Goal: Task Accomplishment & Management: Use online tool/utility

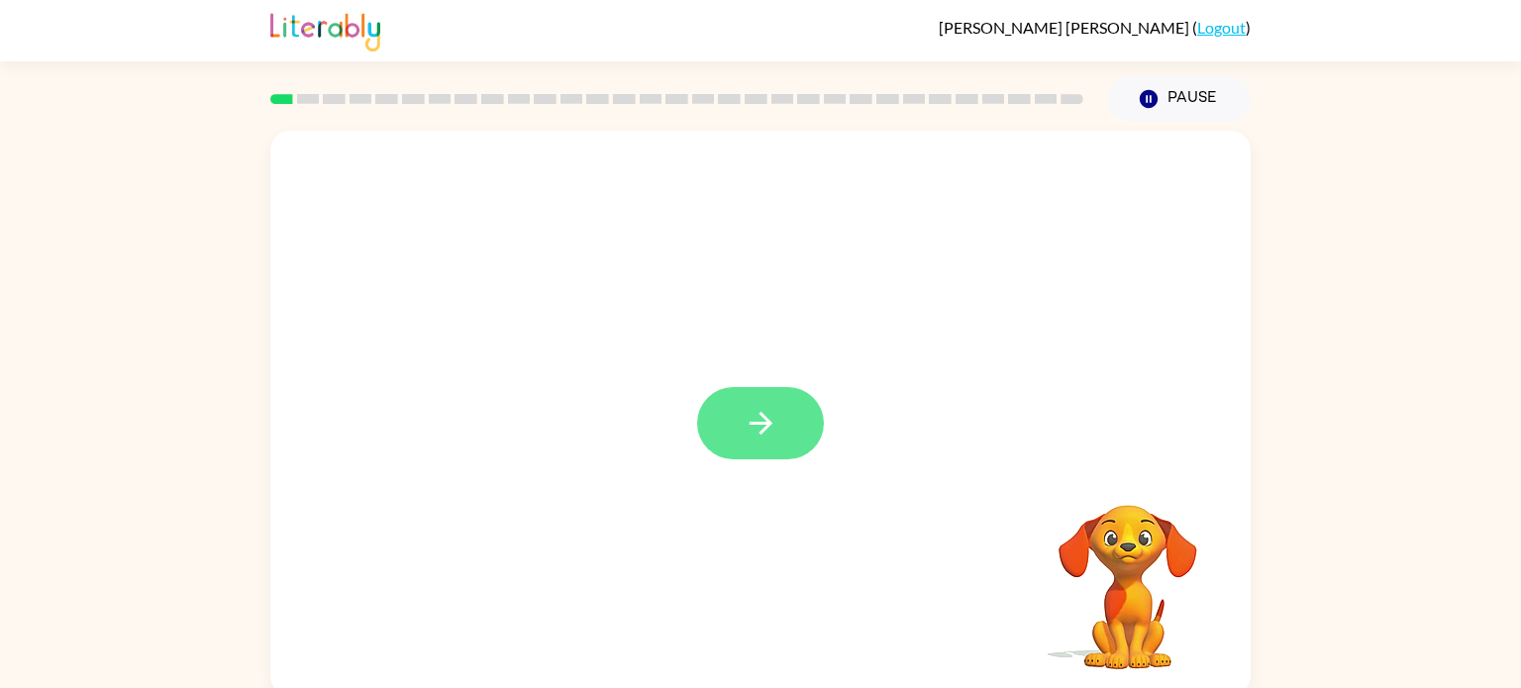
click at [741, 433] on button "button" at bounding box center [760, 423] width 127 height 72
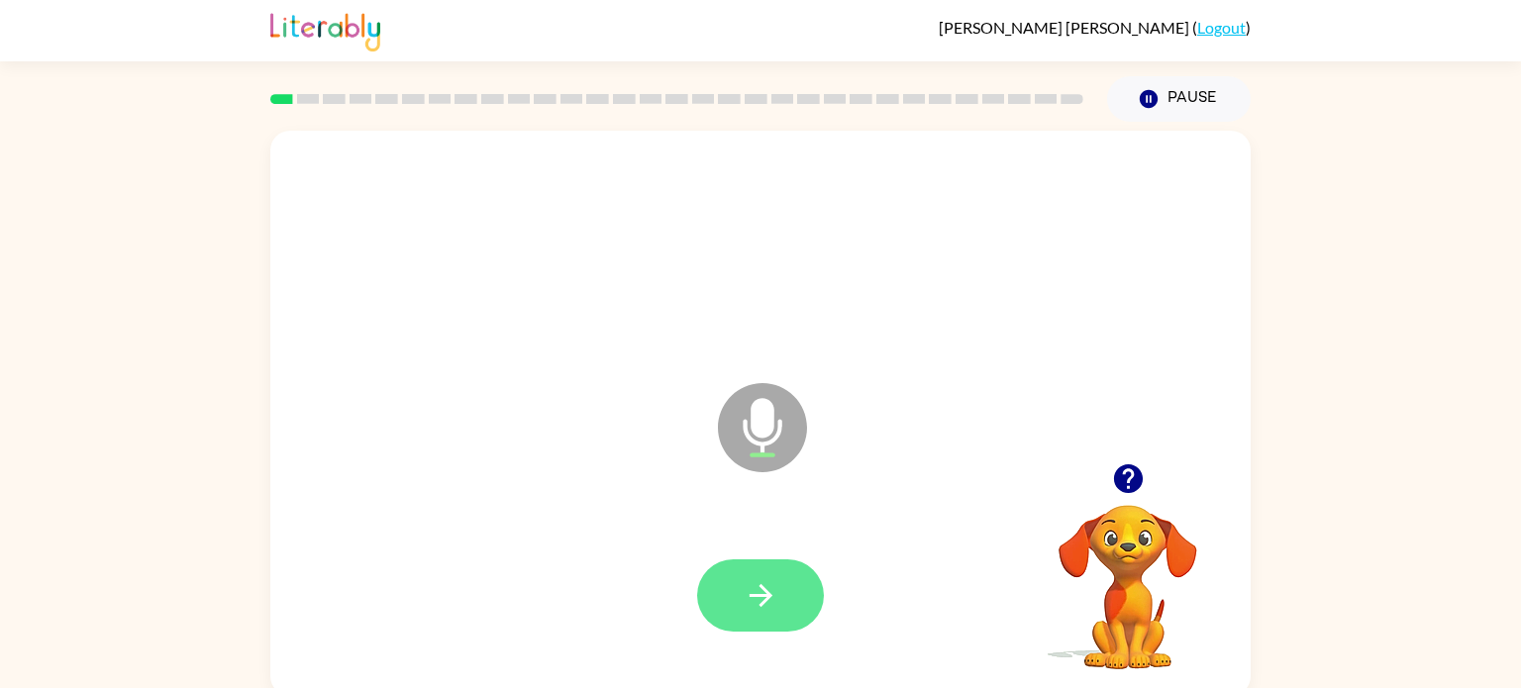
click at [754, 578] on icon "button" at bounding box center [760, 595] width 35 height 35
click at [774, 605] on icon "button" at bounding box center [760, 595] width 35 height 35
click at [756, 574] on button "button" at bounding box center [760, 595] width 127 height 72
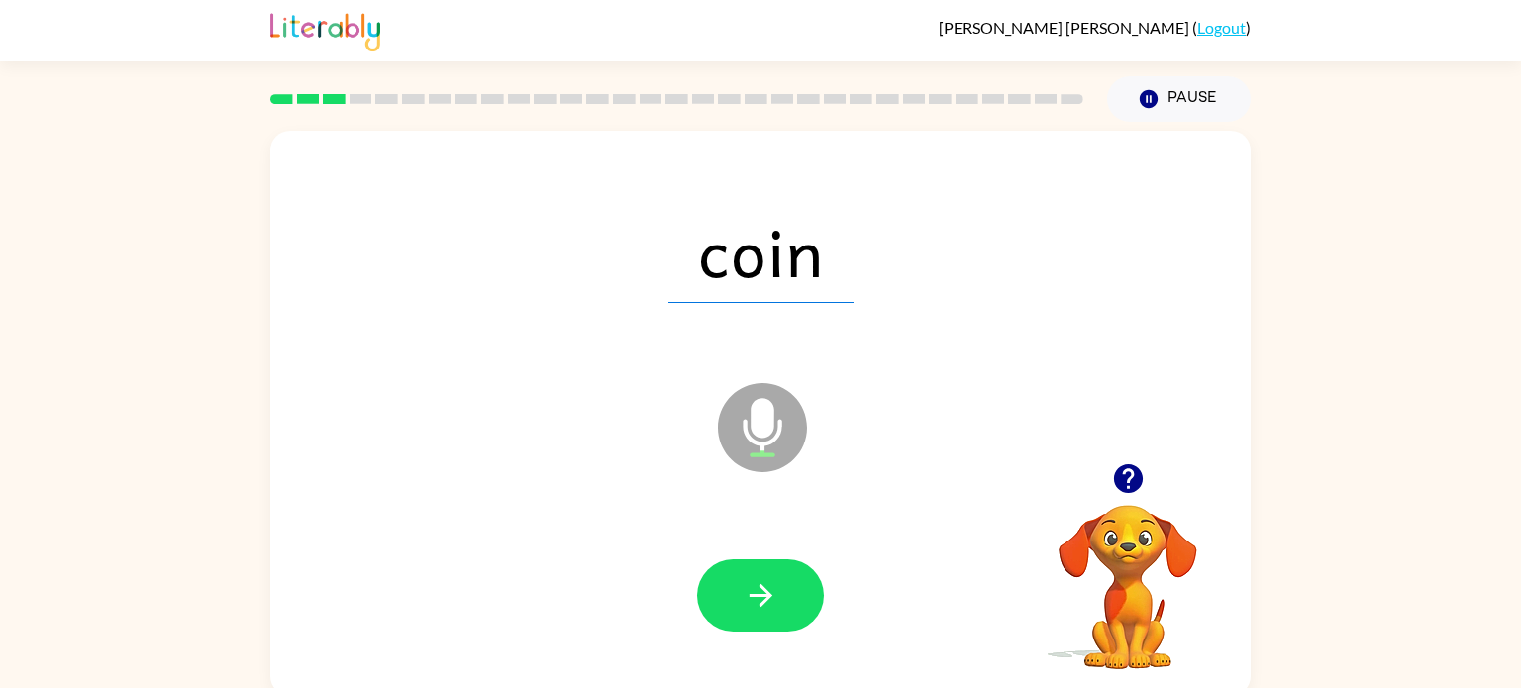
click at [762, 417] on icon "Microphone The Microphone is here when it is your turn to talk" at bounding box center [861, 452] width 297 height 148
click at [743, 591] on icon "button" at bounding box center [760, 595] width 35 height 35
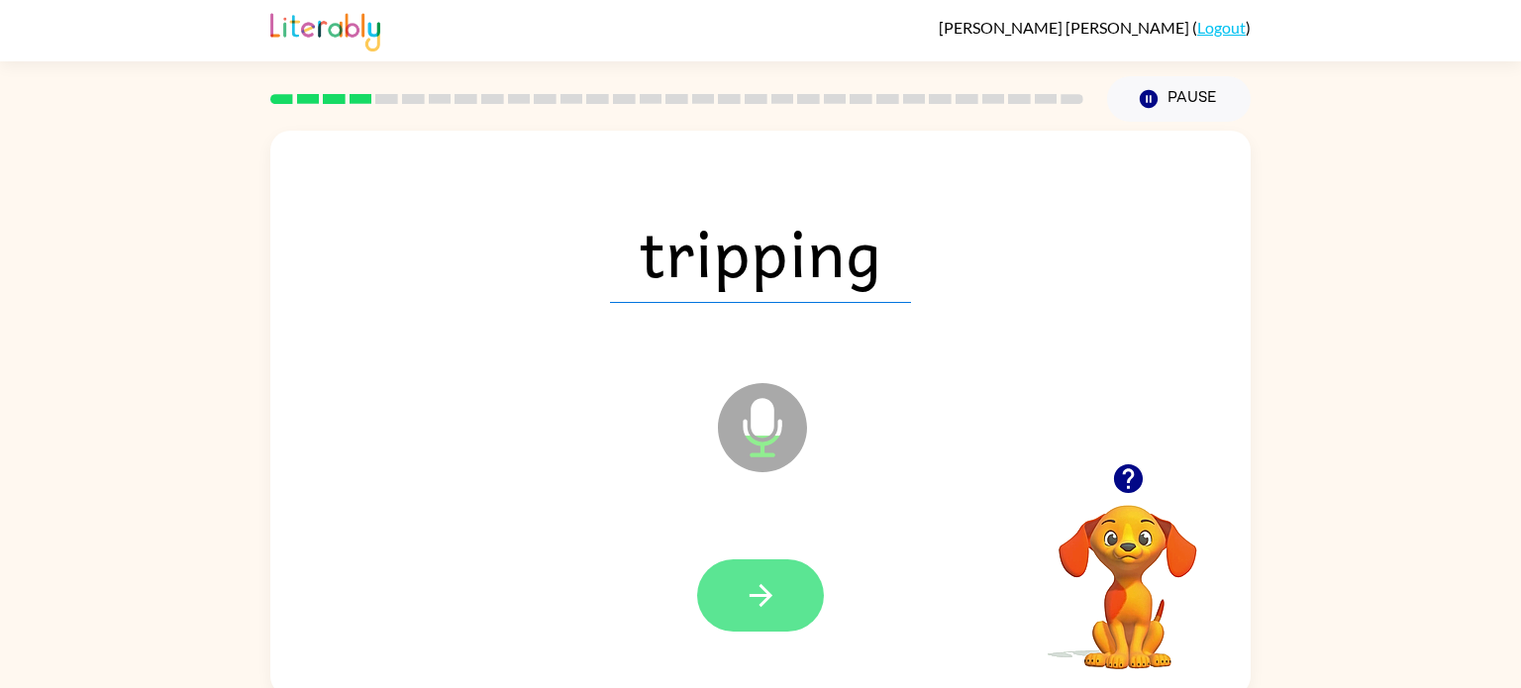
click at [723, 614] on button "button" at bounding box center [760, 595] width 127 height 72
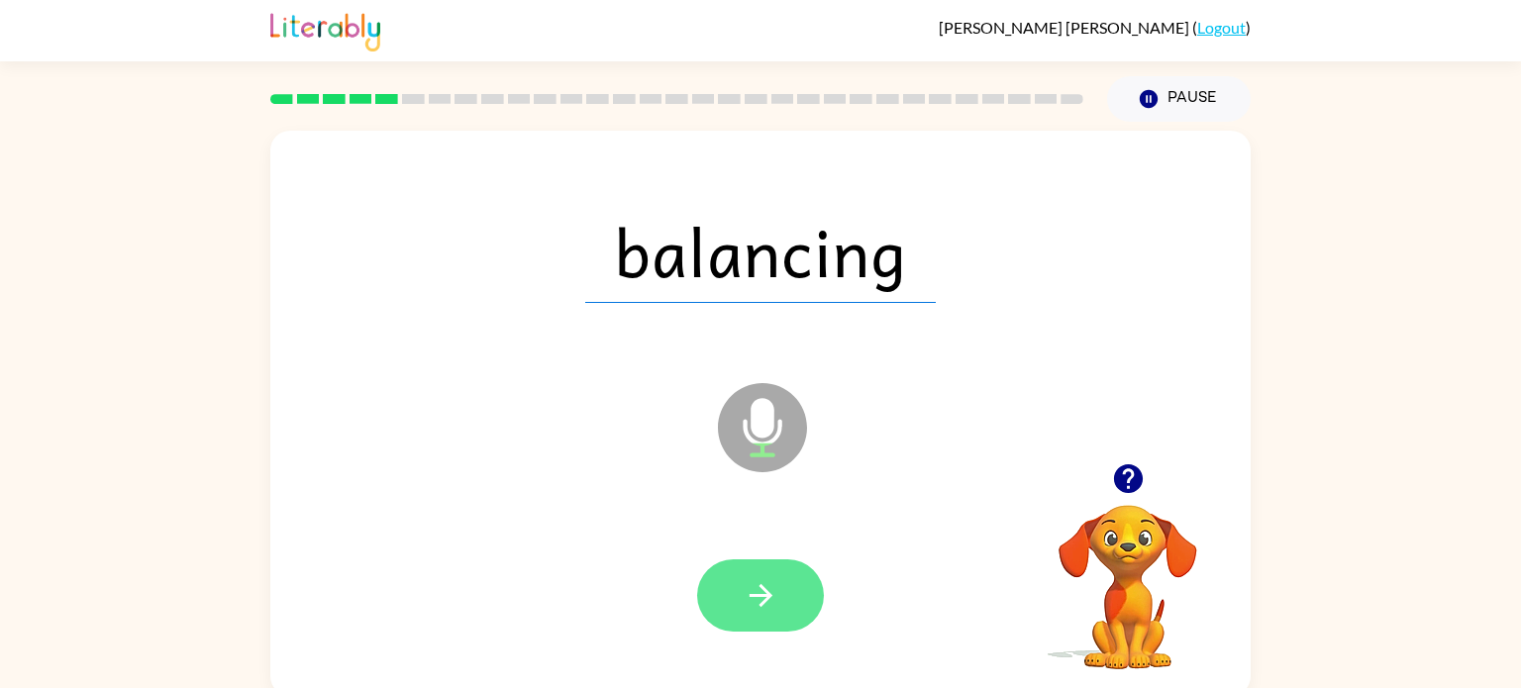
click at [761, 612] on icon "button" at bounding box center [760, 595] width 35 height 35
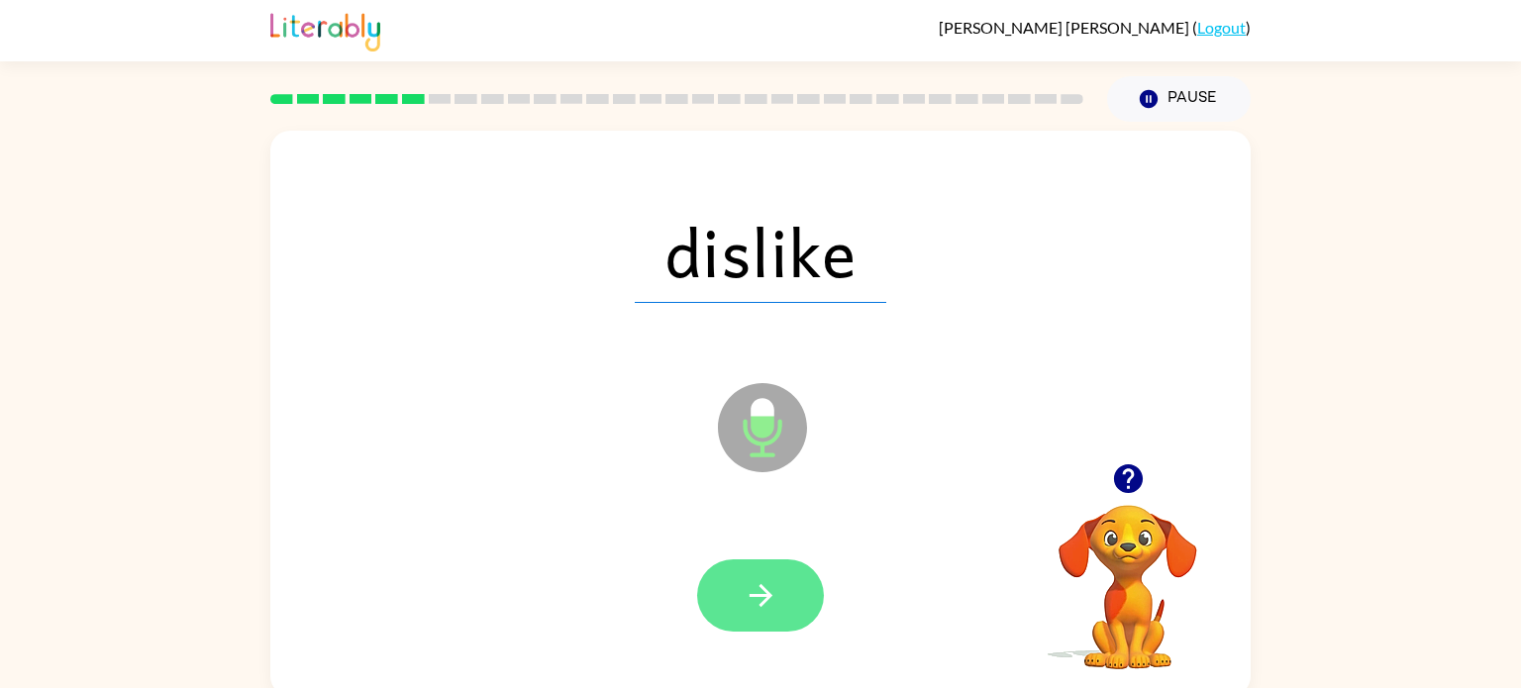
click at [756, 593] on icon "button" at bounding box center [760, 595] width 35 height 35
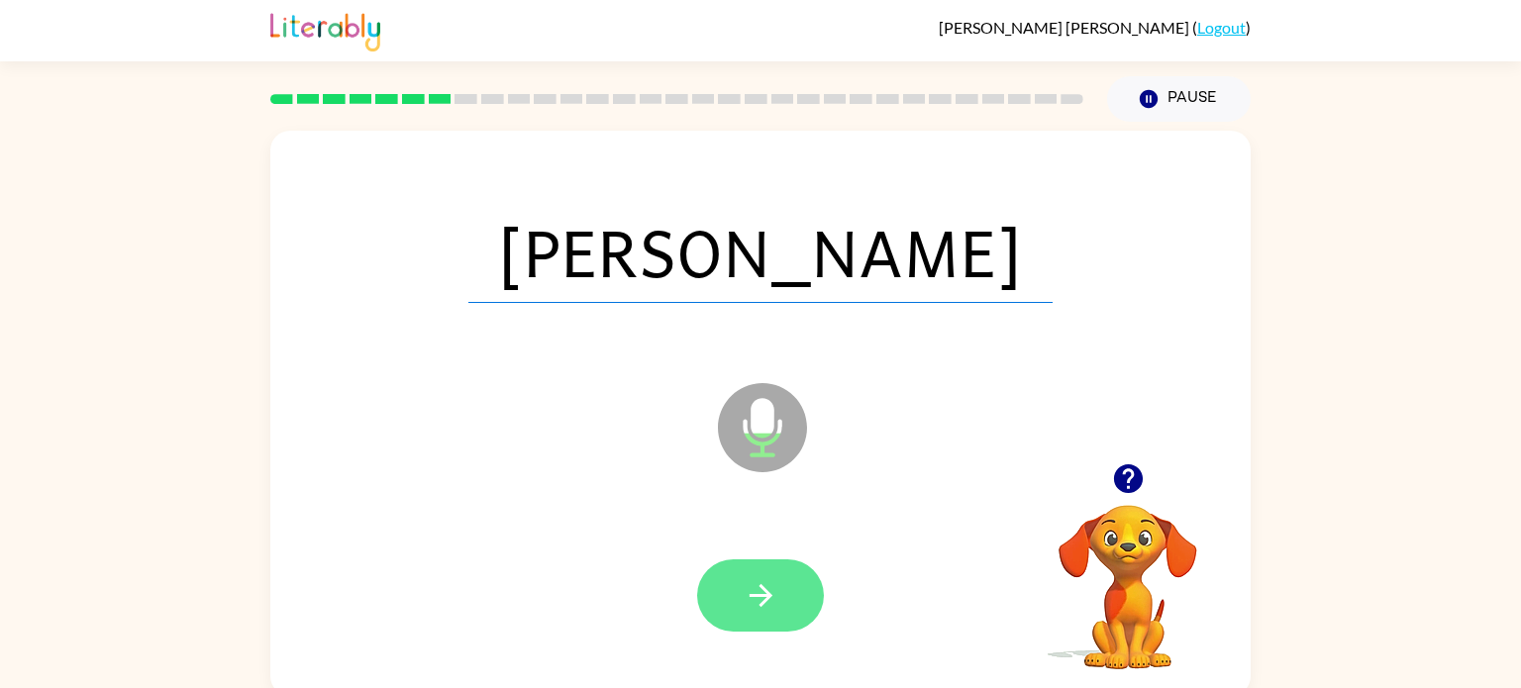
click at [770, 608] on icon "button" at bounding box center [760, 595] width 35 height 35
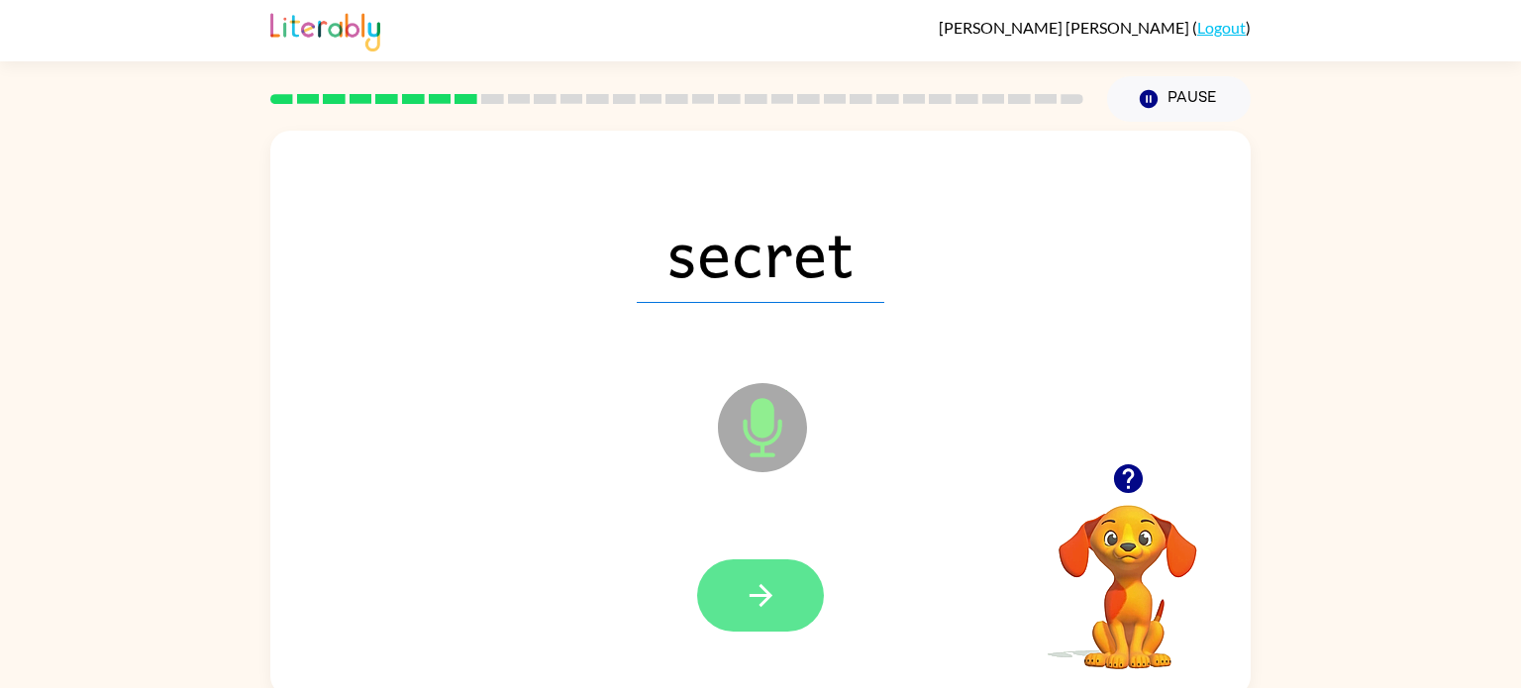
click at [777, 614] on button "button" at bounding box center [760, 595] width 127 height 72
click at [721, 574] on button "button" at bounding box center [760, 595] width 127 height 72
click at [784, 588] on button "button" at bounding box center [760, 595] width 127 height 72
click at [772, 577] on button "button" at bounding box center [760, 595] width 127 height 72
click at [740, 578] on button "button" at bounding box center [760, 595] width 127 height 72
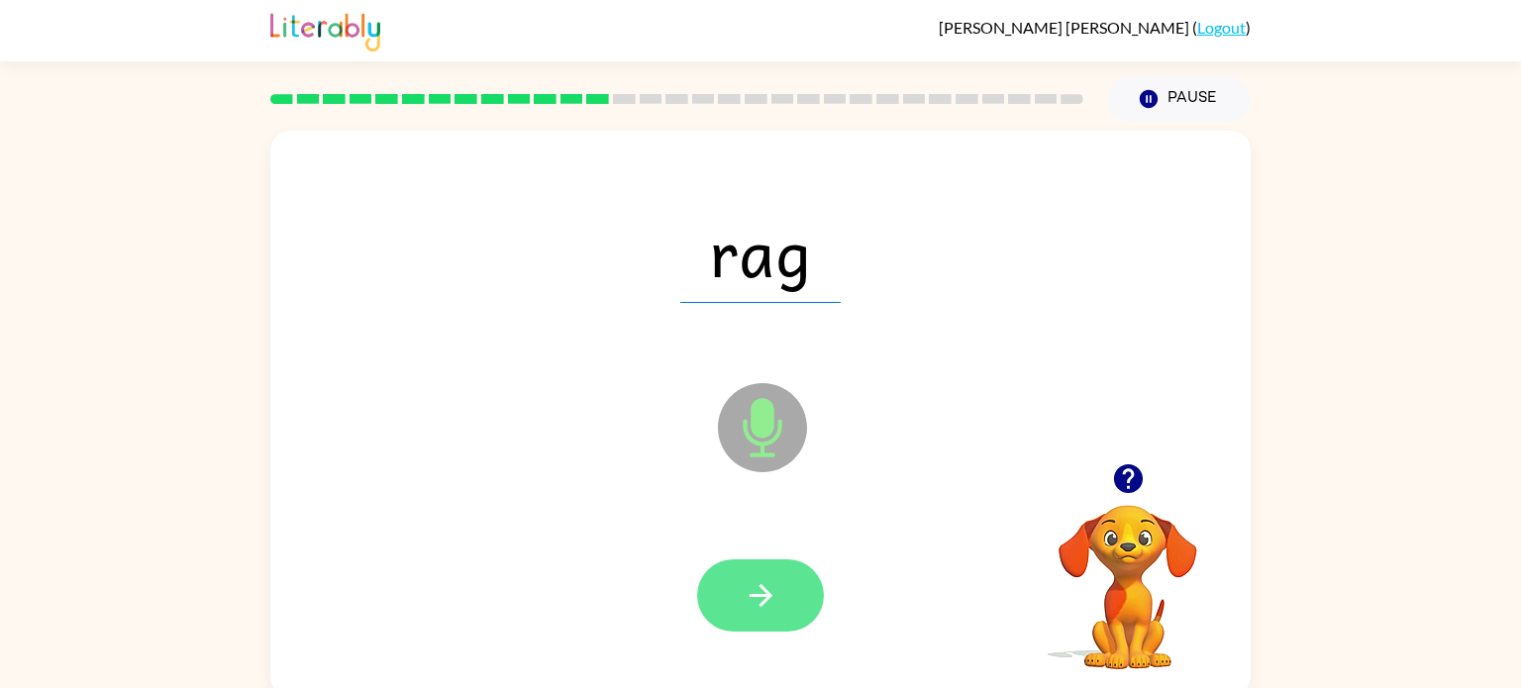
click at [734, 606] on button "button" at bounding box center [760, 595] width 127 height 72
click at [756, 590] on icon "button" at bounding box center [760, 595] width 35 height 35
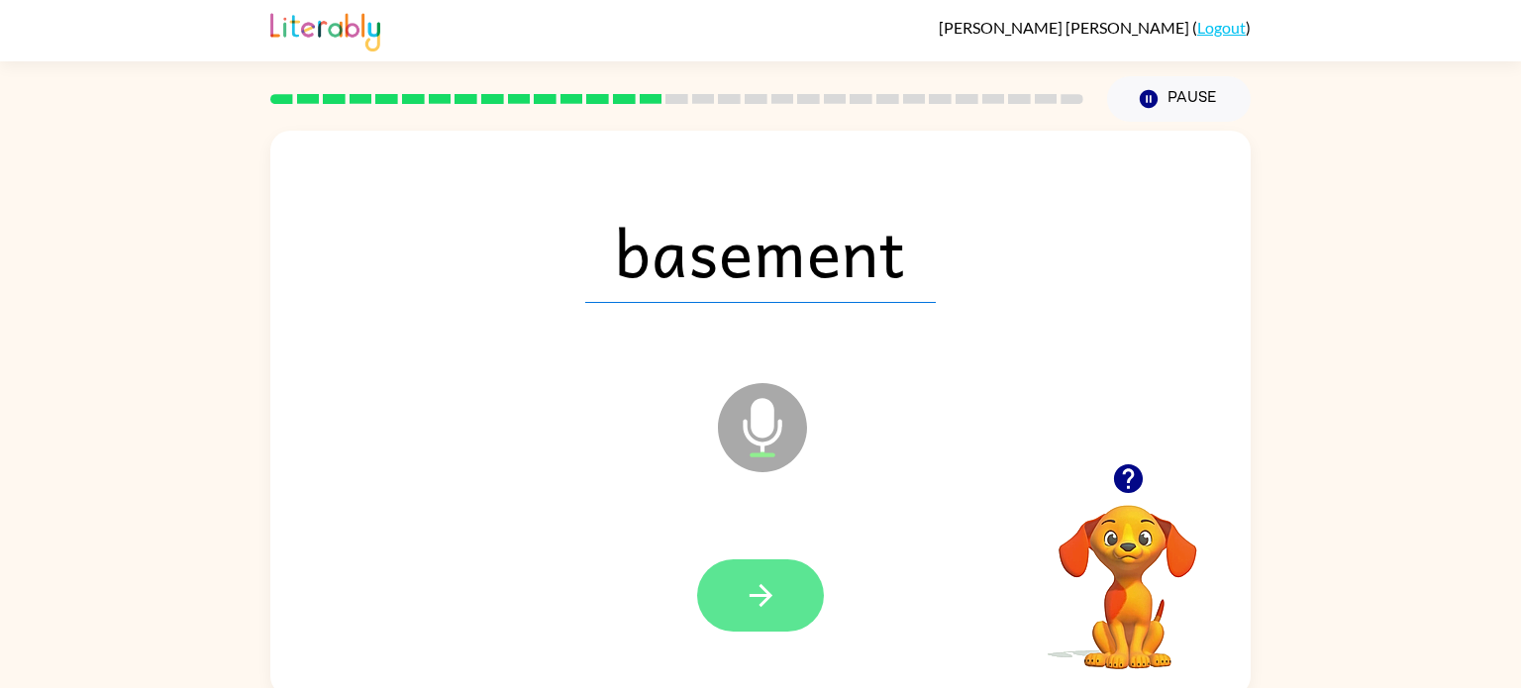
click at [776, 623] on button "button" at bounding box center [760, 595] width 127 height 72
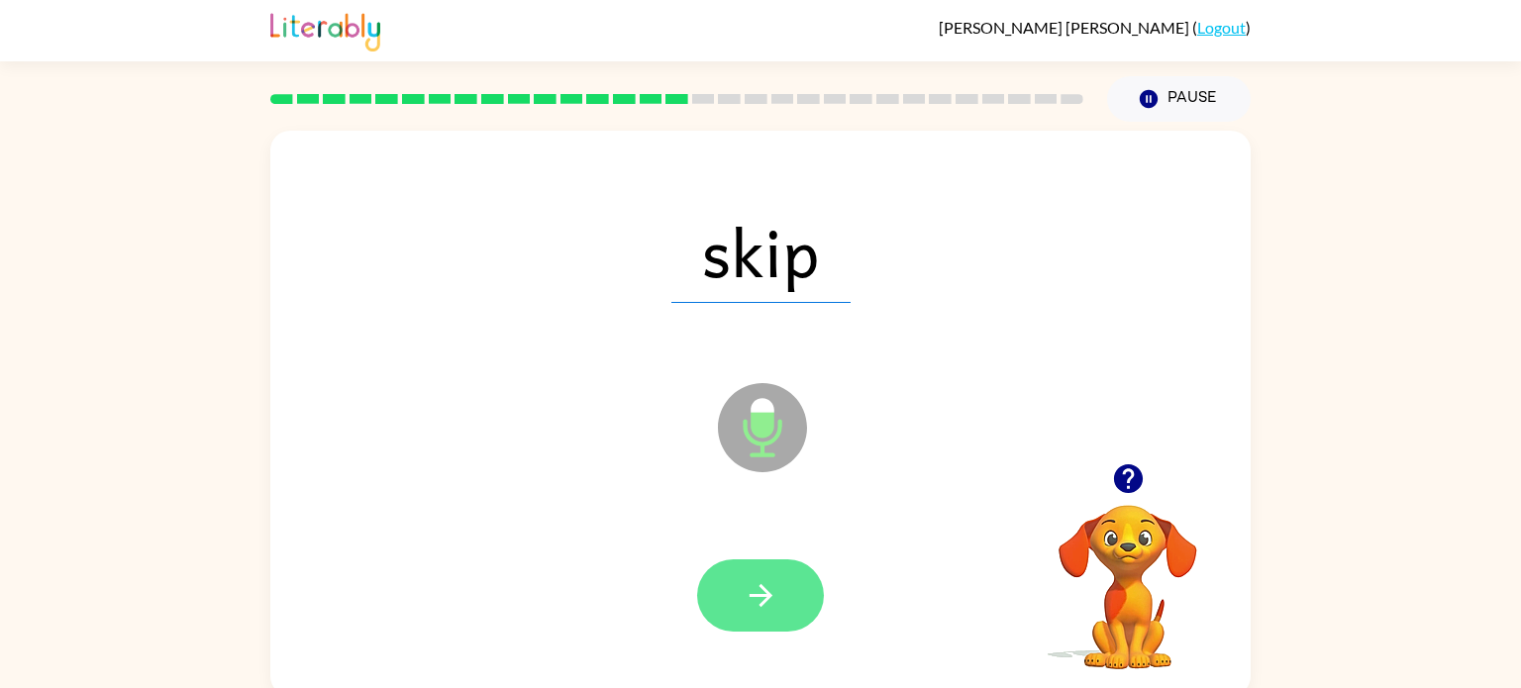
click at [783, 618] on button "button" at bounding box center [760, 595] width 127 height 72
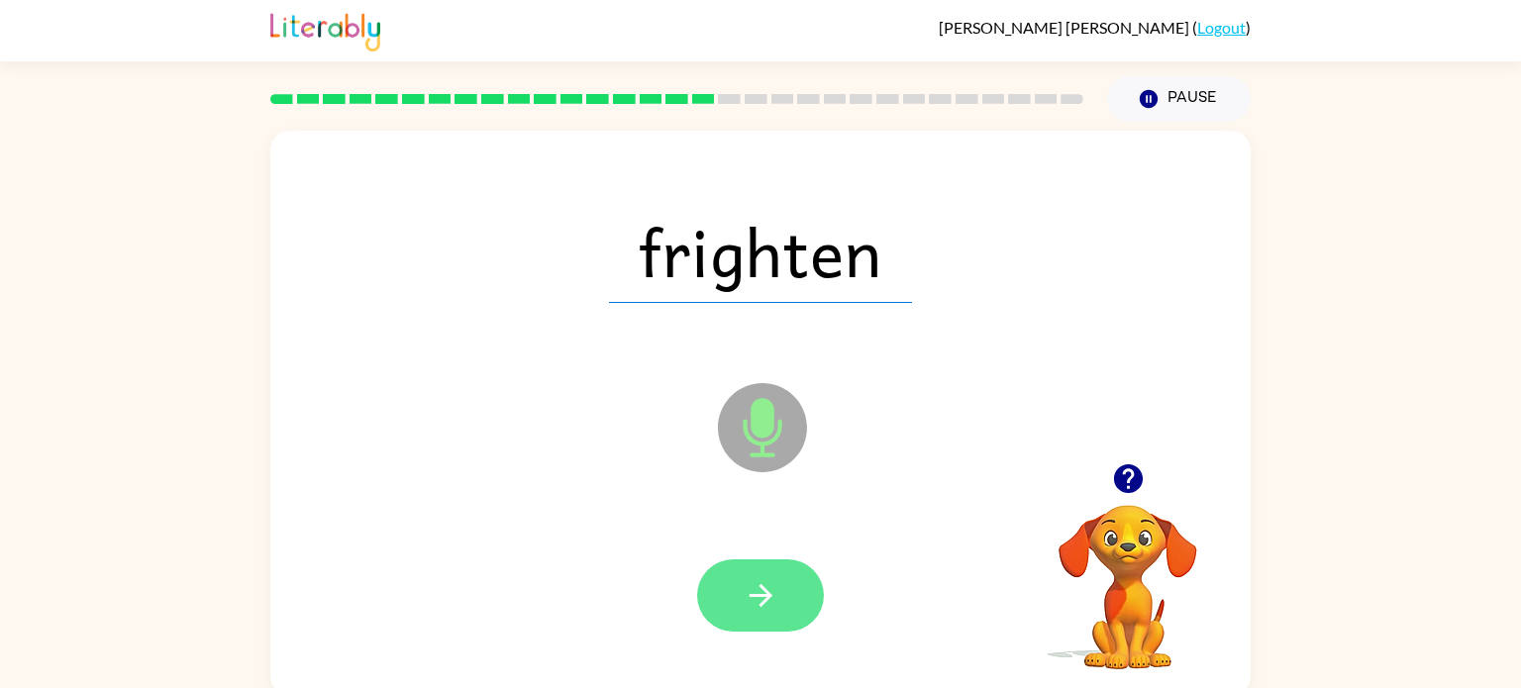
click at [761, 575] on button "button" at bounding box center [760, 595] width 127 height 72
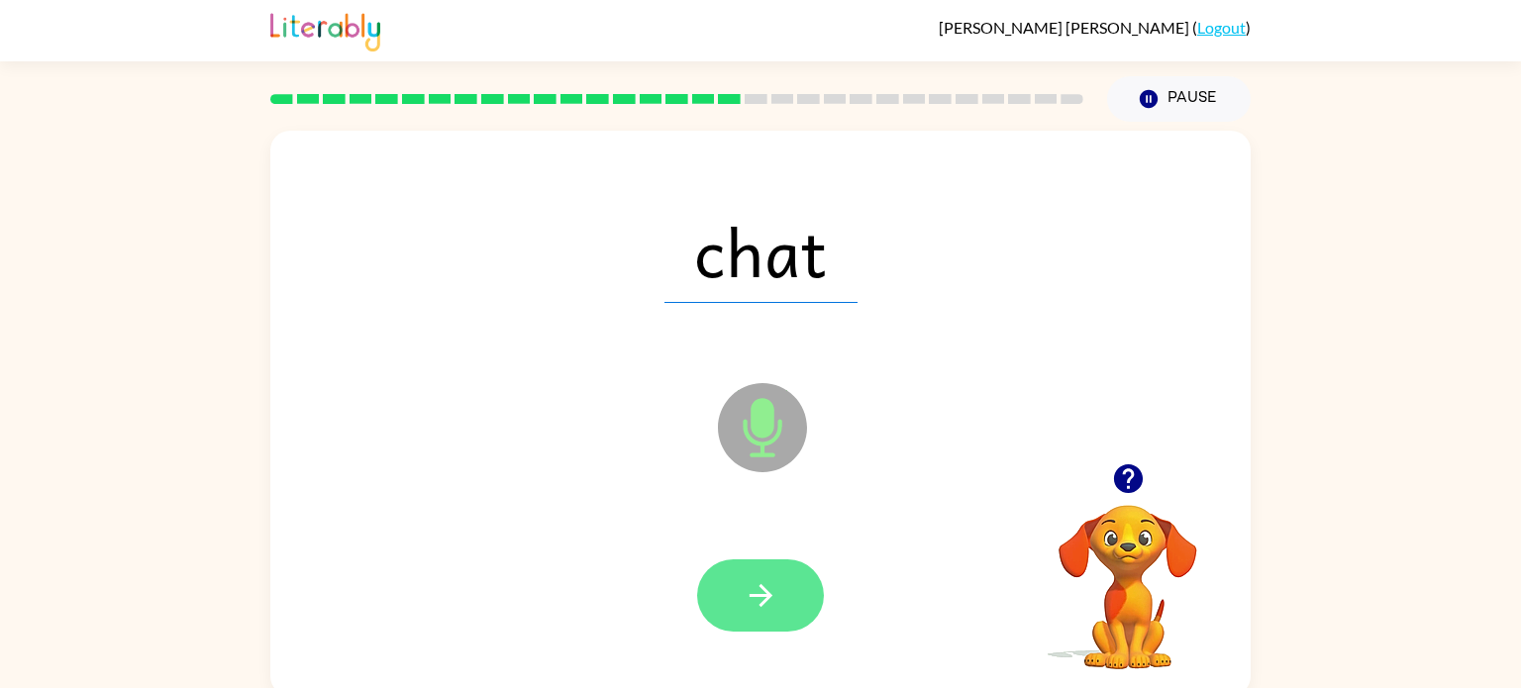
click at [792, 586] on button "button" at bounding box center [760, 595] width 127 height 72
click at [779, 589] on button "button" at bounding box center [760, 595] width 127 height 72
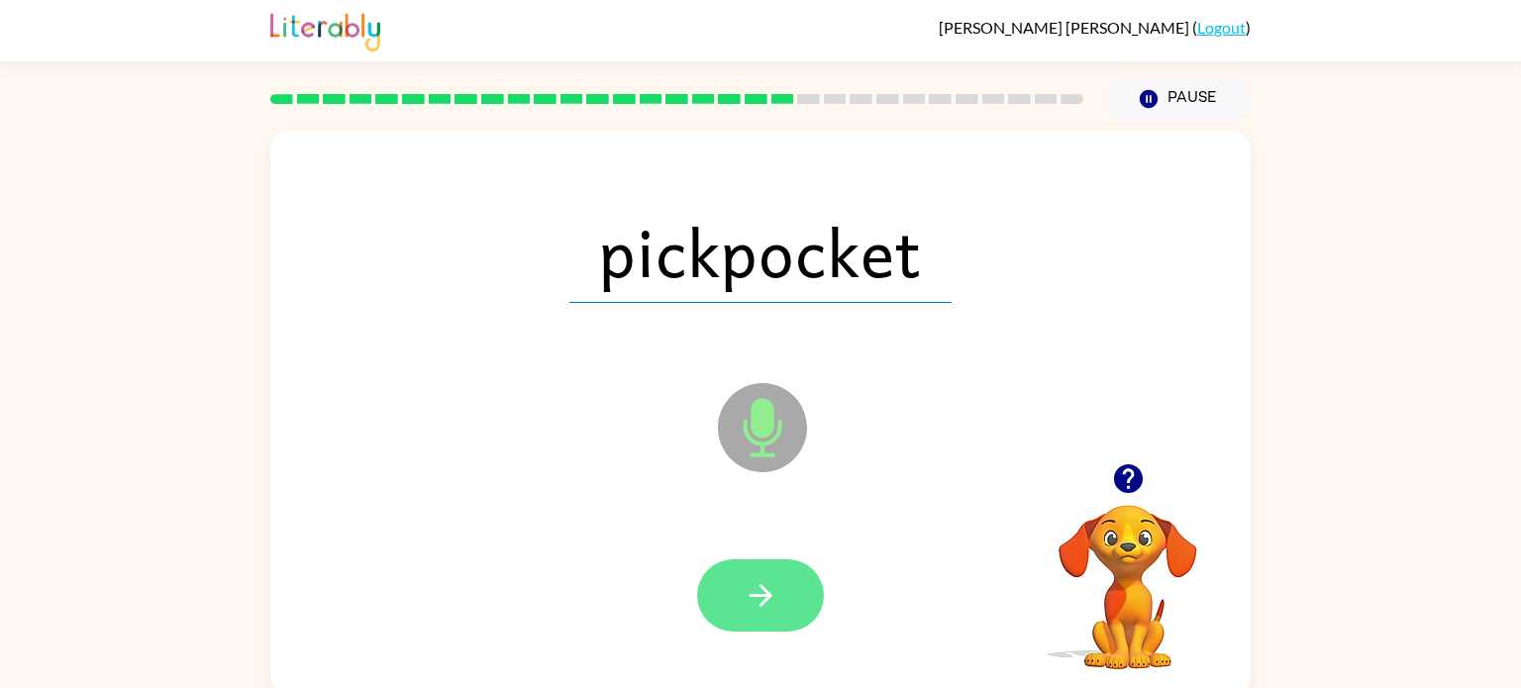
click at [767, 604] on icon "button" at bounding box center [760, 595] width 35 height 35
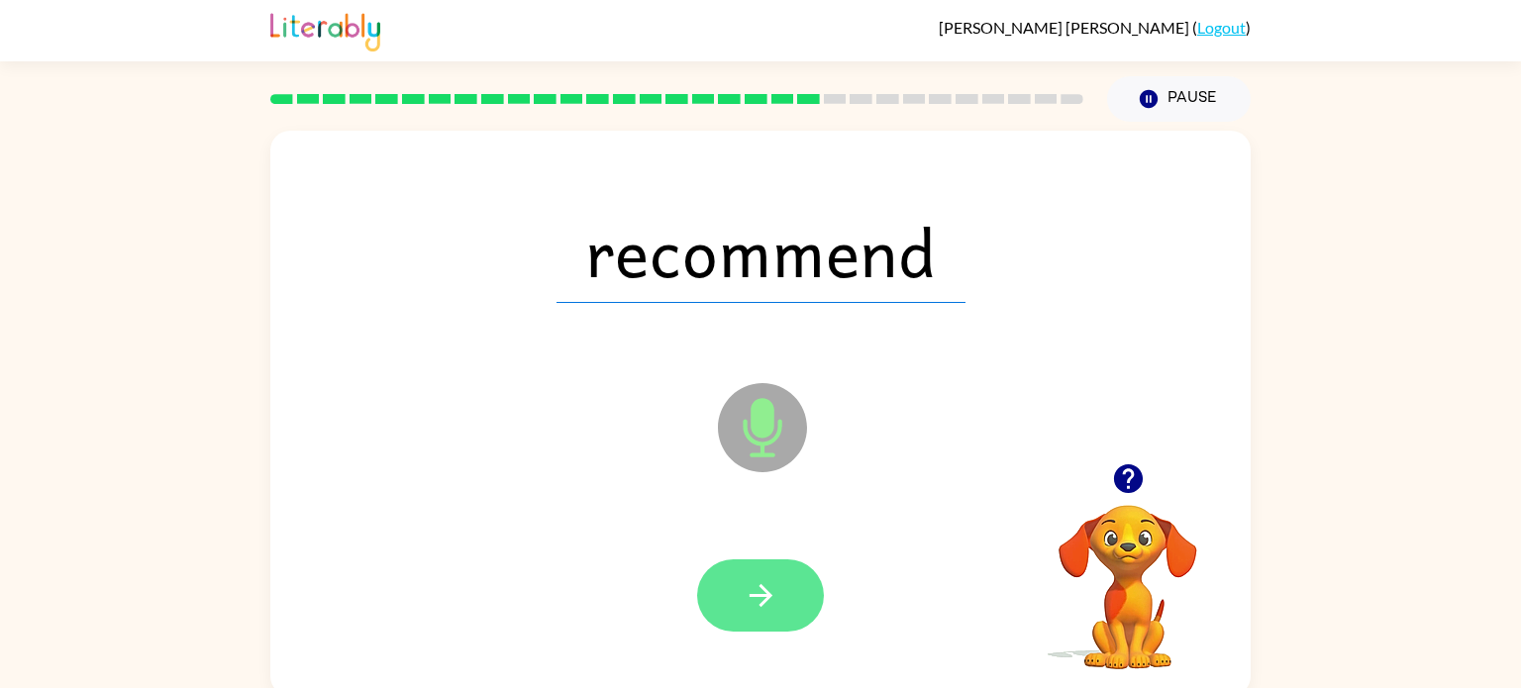
click at [777, 615] on button "button" at bounding box center [760, 595] width 127 height 72
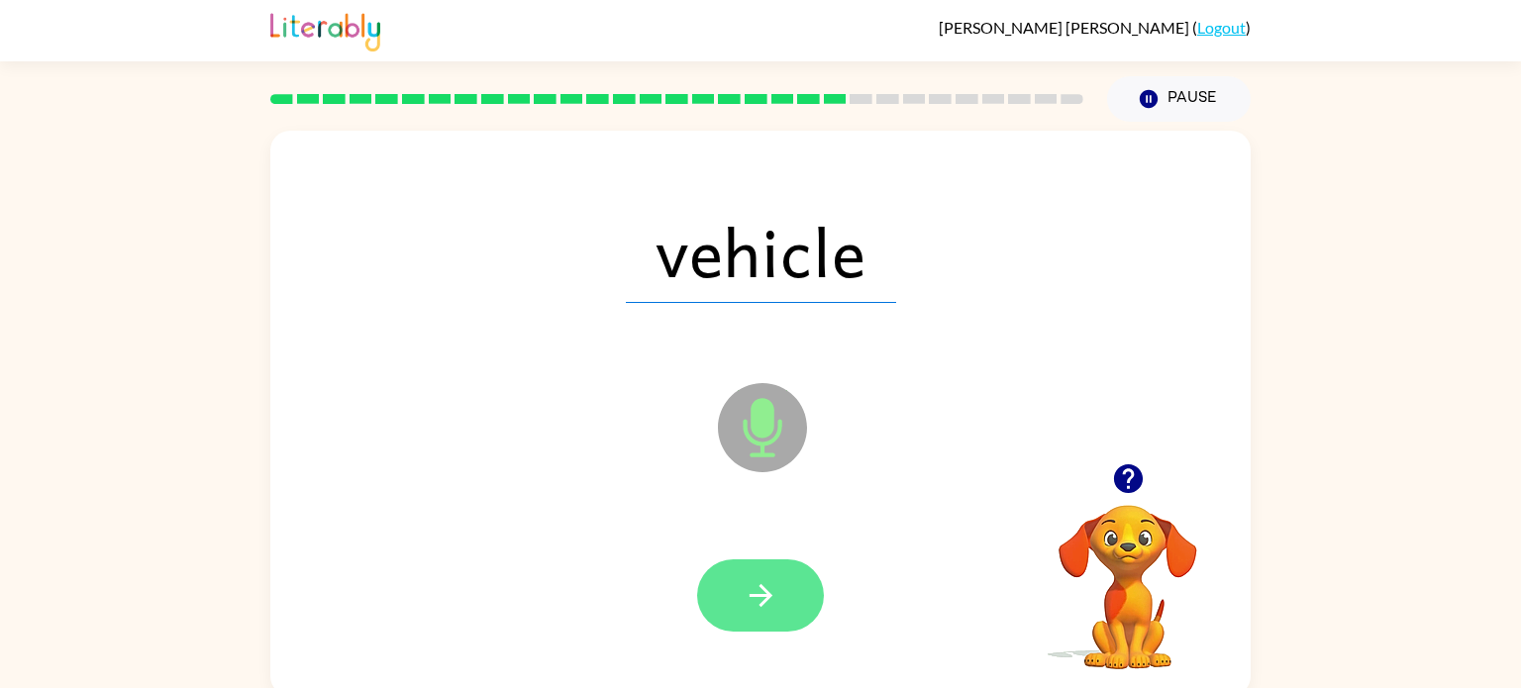
click at [758, 585] on icon "button" at bounding box center [760, 595] width 35 height 35
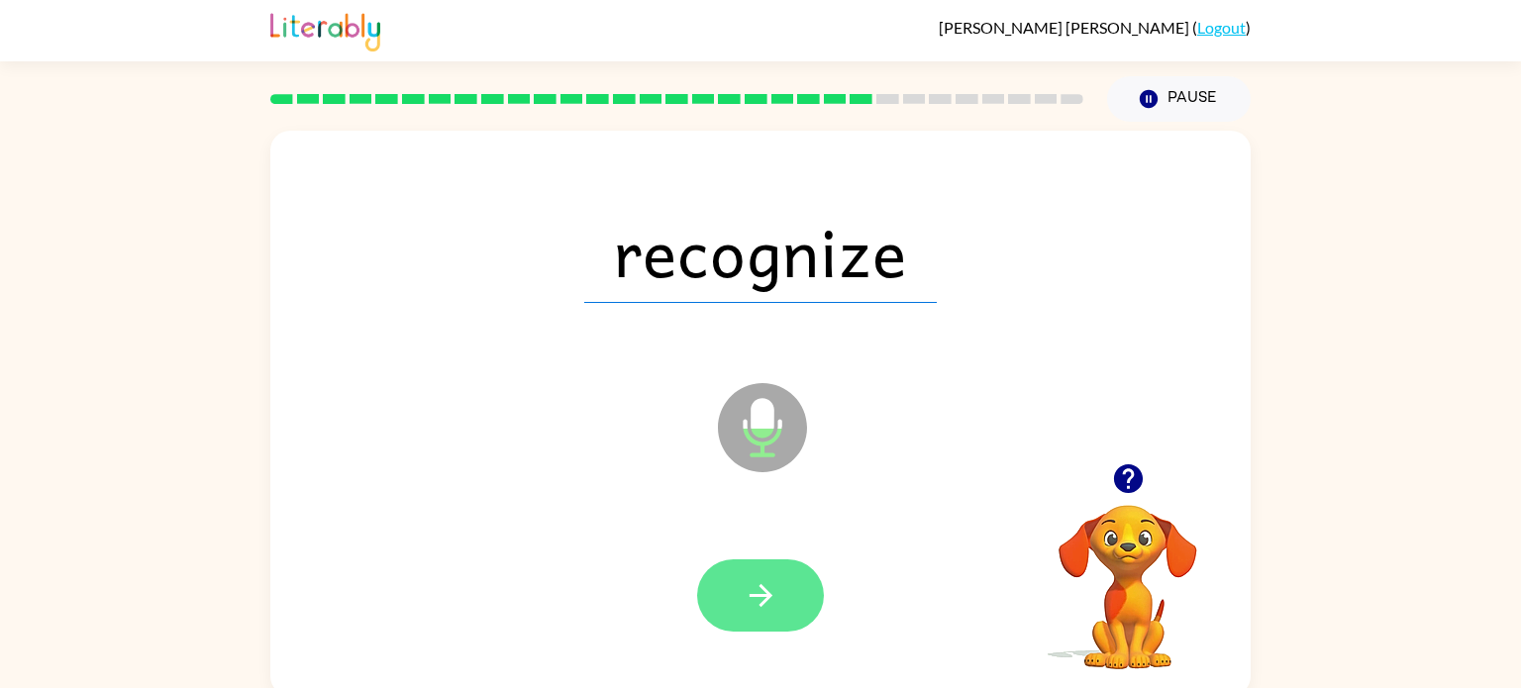
click at [760, 577] on button "button" at bounding box center [760, 595] width 127 height 72
click at [759, 614] on button "button" at bounding box center [760, 595] width 127 height 72
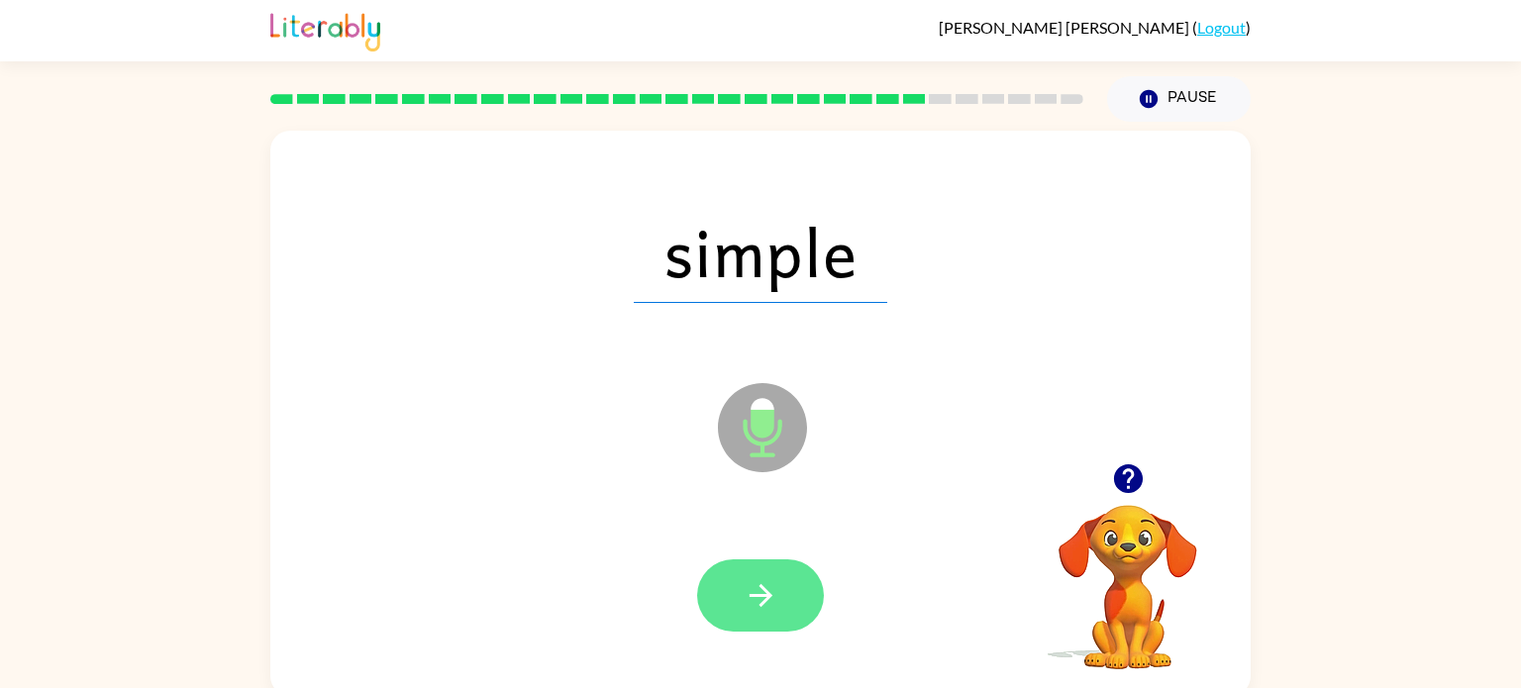
click at [740, 587] on button "button" at bounding box center [760, 595] width 127 height 72
click at [760, 580] on icon "button" at bounding box center [760, 595] width 35 height 35
click at [732, 581] on button "button" at bounding box center [760, 595] width 127 height 72
click at [755, 593] on icon "button" at bounding box center [760, 595] width 35 height 35
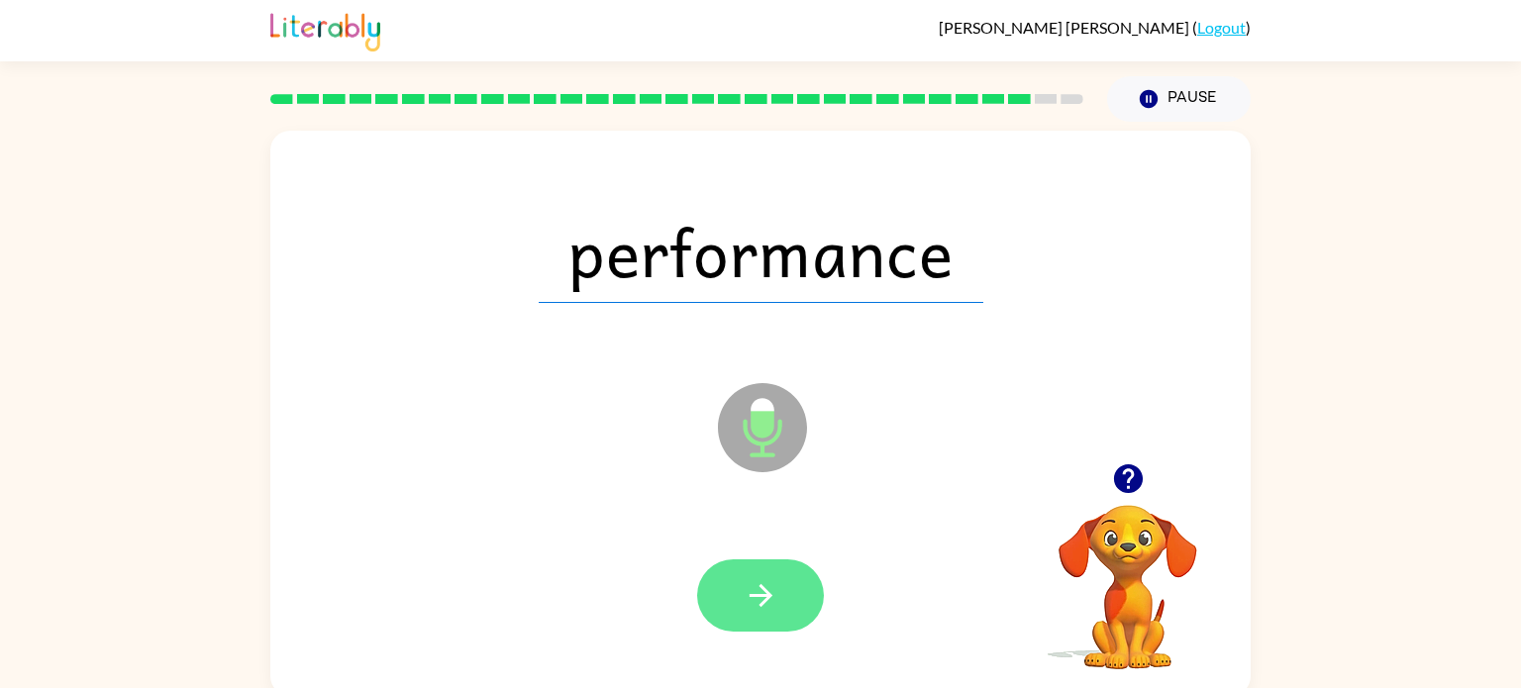
click at [758, 596] on icon "button" at bounding box center [759, 595] width 23 height 23
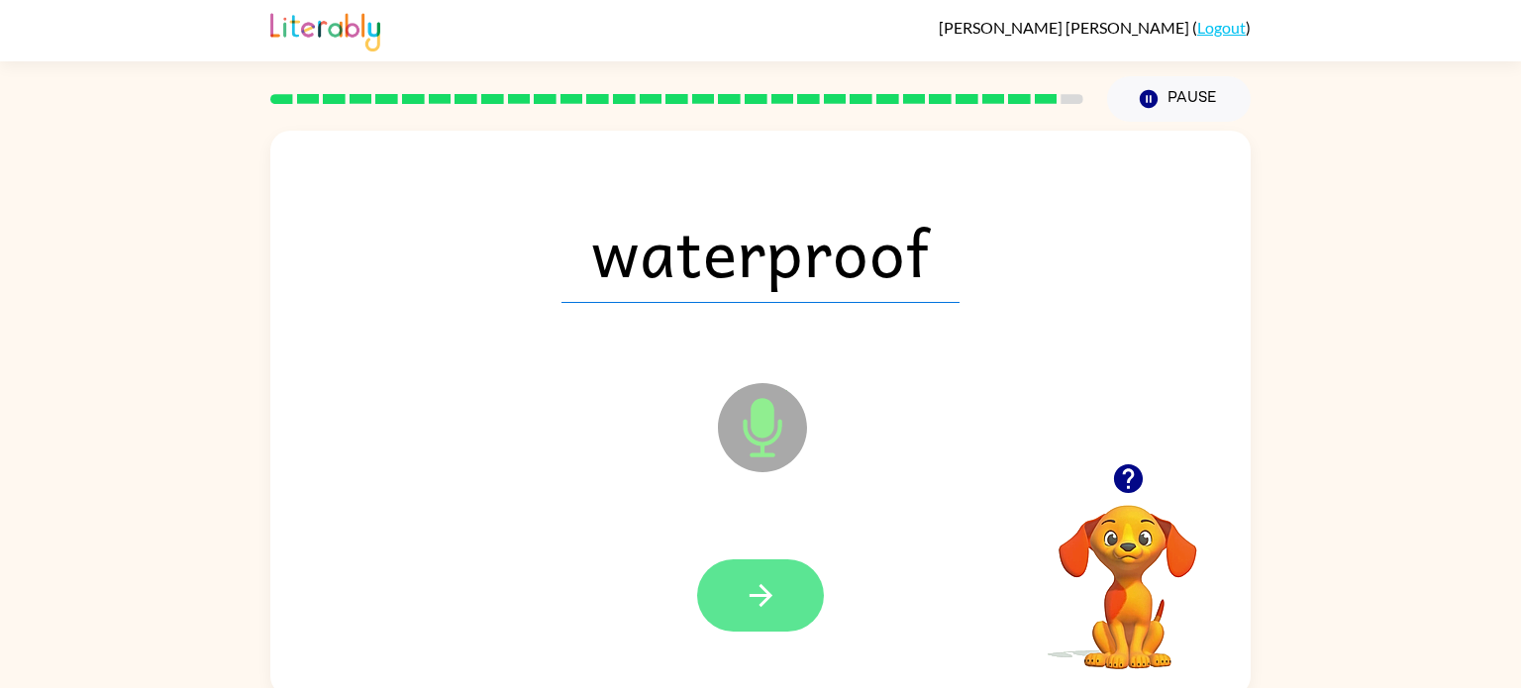
click at [775, 594] on icon "button" at bounding box center [760, 595] width 35 height 35
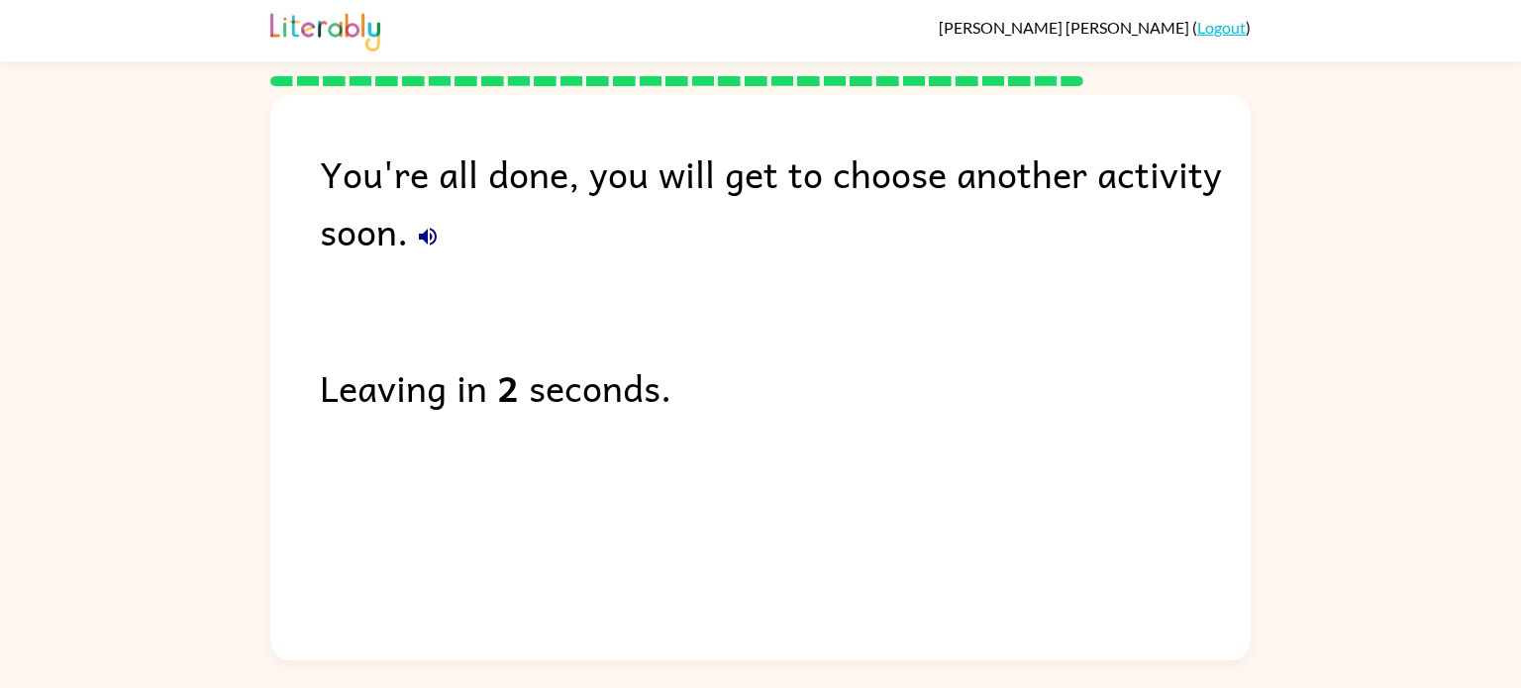
click at [423, 230] on icon "button" at bounding box center [428, 237] width 24 height 24
